Goal: Task Accomplishment & Management: Use online tool/utility

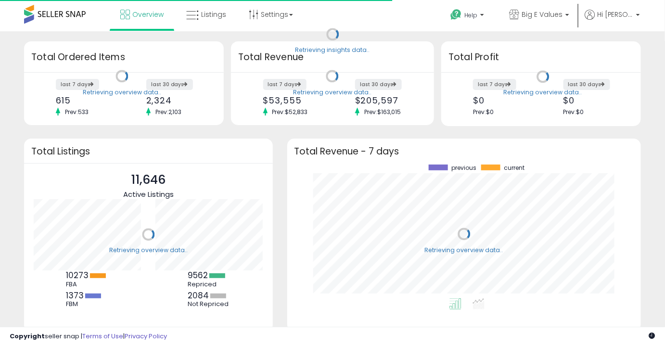
scroll to position [134, 334]
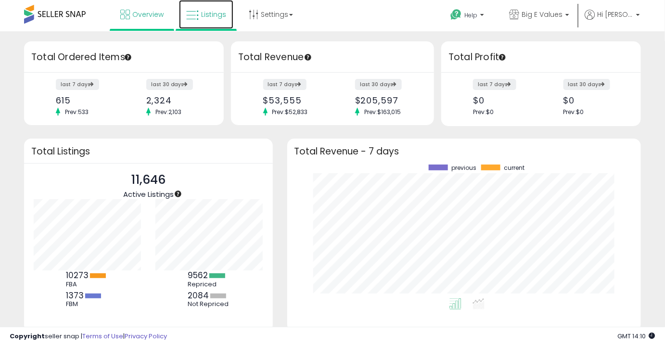
click at [185, 12] on link "Listings" at bounding box center [206, 14] width 54 height 29
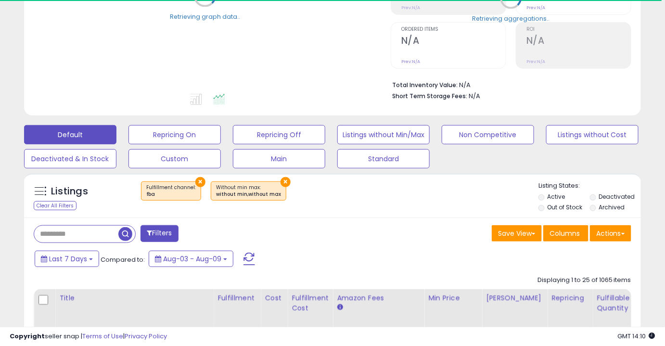
scroll to position [186, 0]
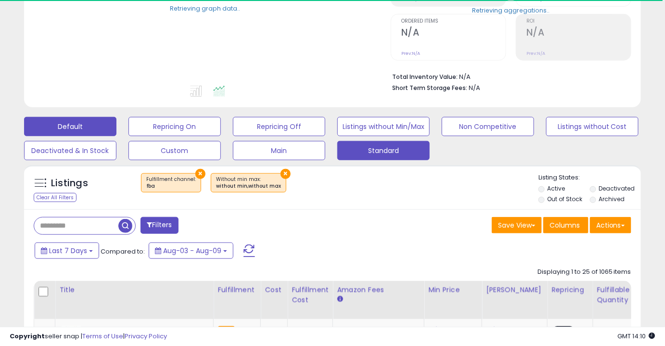
click at [221, 136] on button "Standard" at bounding box center [174, 126] width 92 height 19
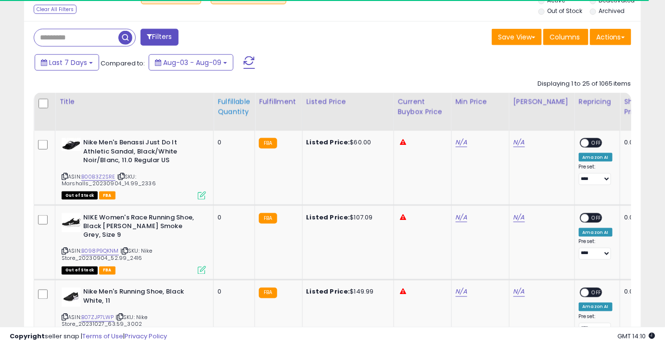
click at [219, 101] on div "Fulfillable Quantity" at bounding box center [233, 107] width 33 height 20
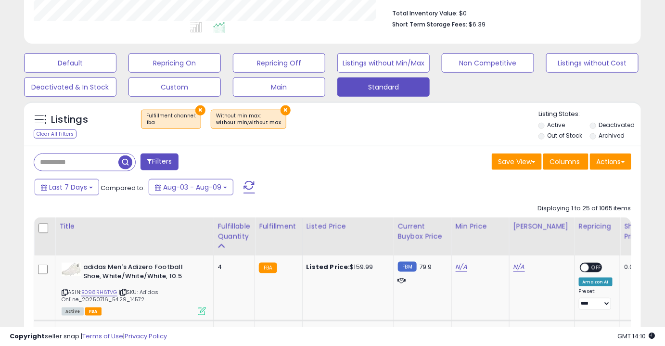
scroll to position [197, 356]
